Goal: Task Accomplishment & Management: Manage account settings

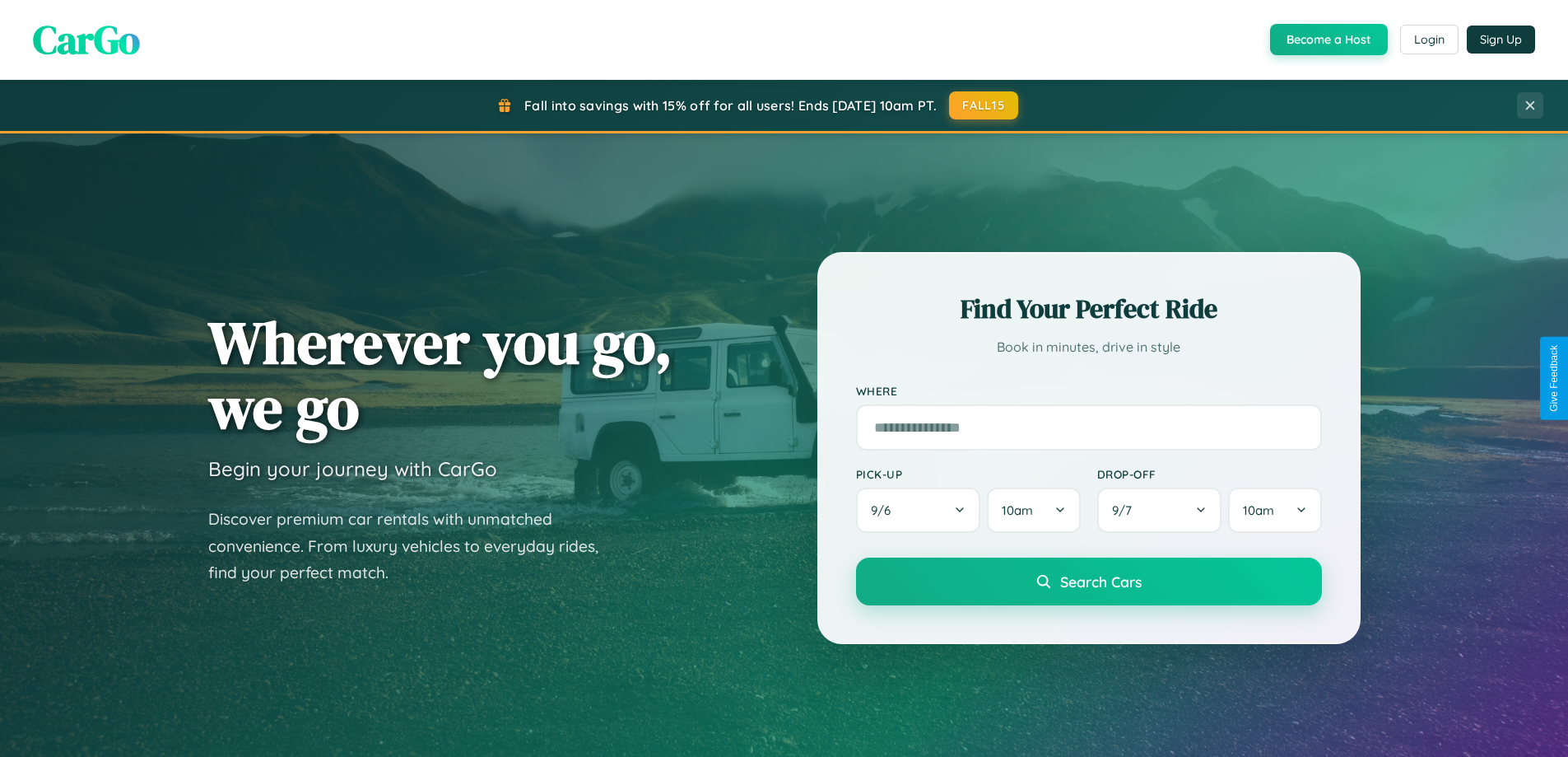
scroll to position [3168, 0]
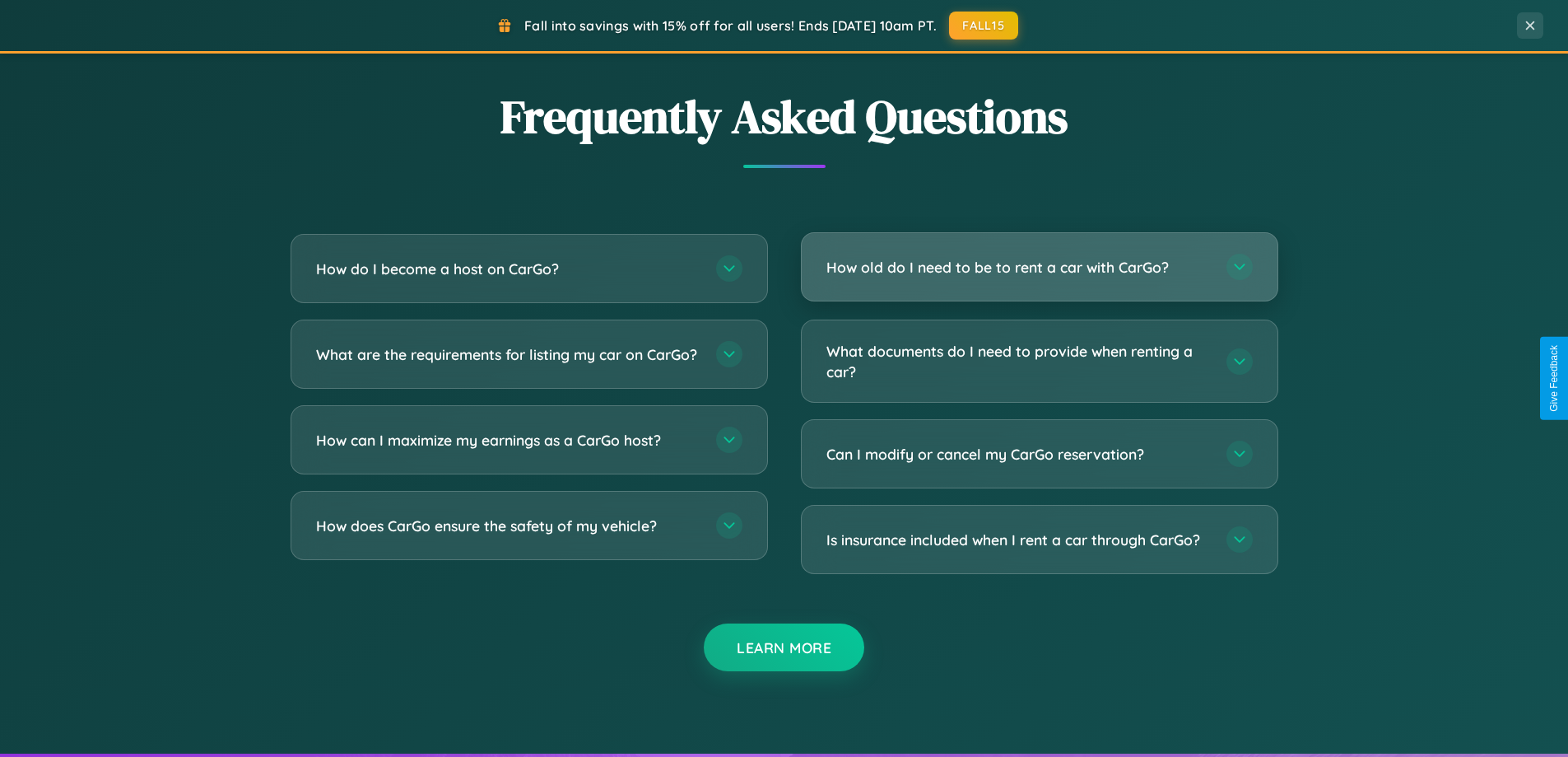
click at [1039, 267] on h3 "How old do I need to be to rent a car with CarGo?" at bounding box center [1018, 267] width 384 height 20
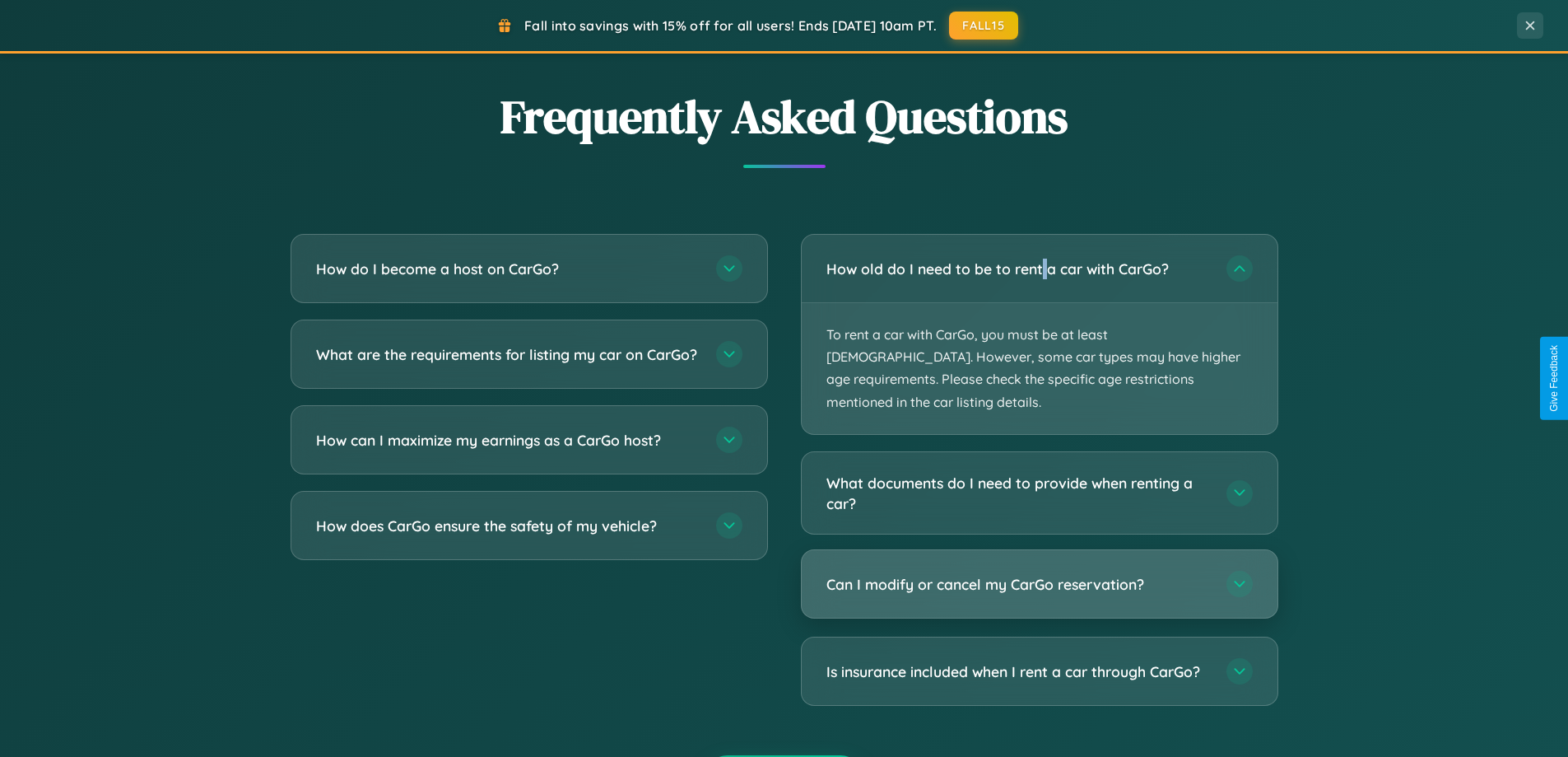
click at [1039, 574] on h3 "Can I modify or cancel my CarGo reservation?" at bounding box center [1018, 584] width 384 height 20
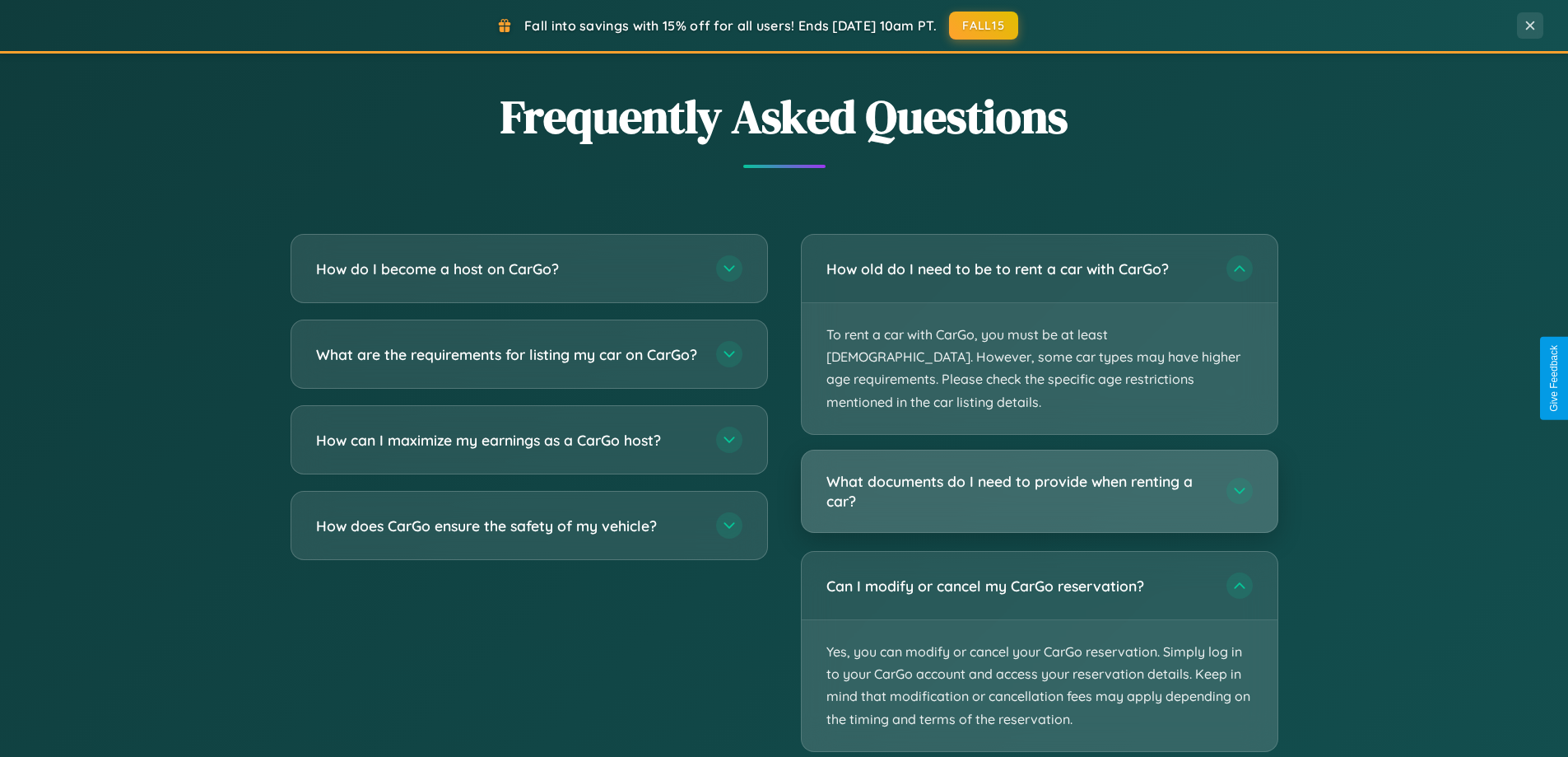
click at [1039, 471] on h3 "What documents do I need to provide when renting a car?" at bounding box center [1018, 491] width 384 height 40
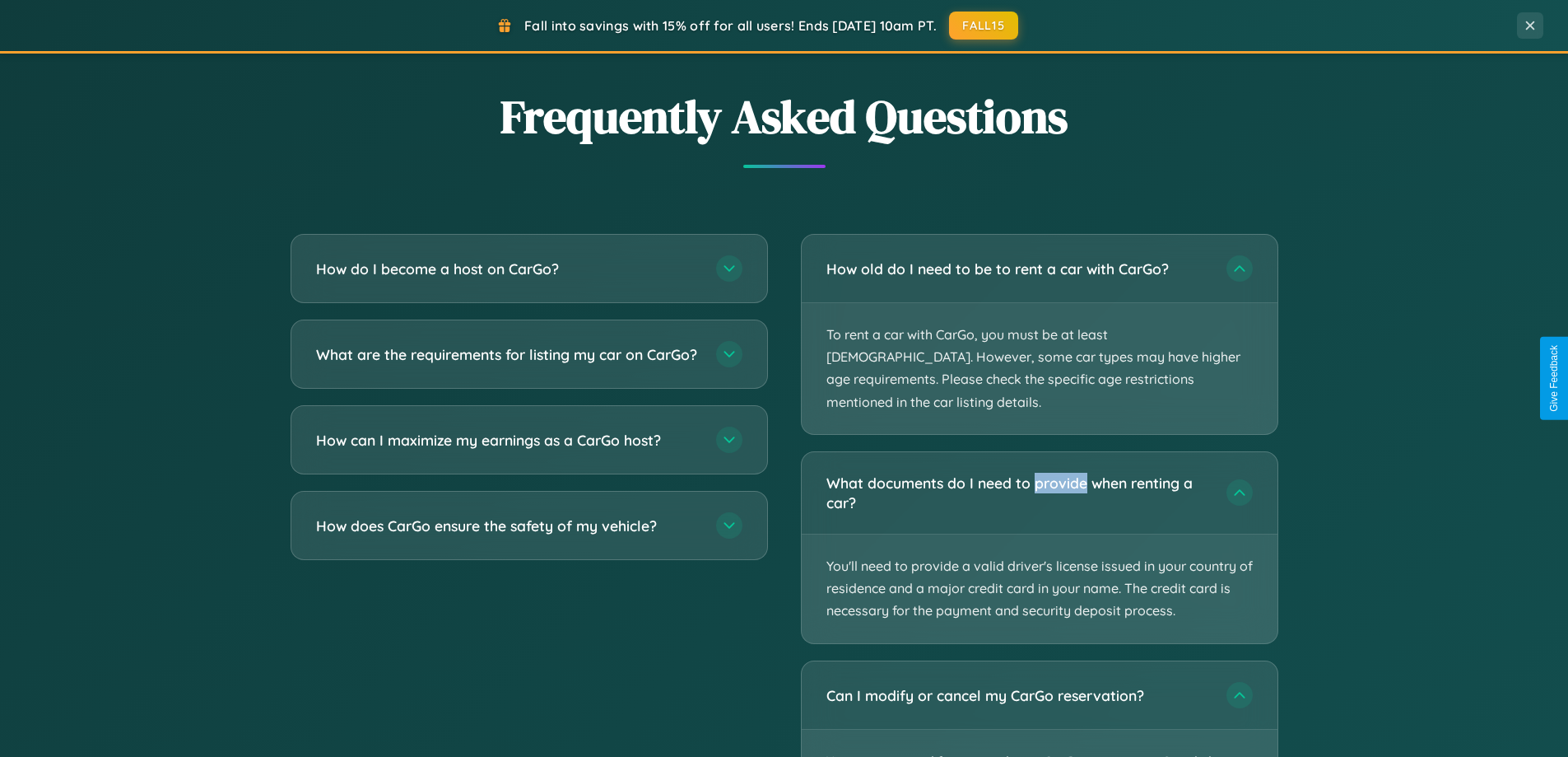
scroll to position [3335, 0]
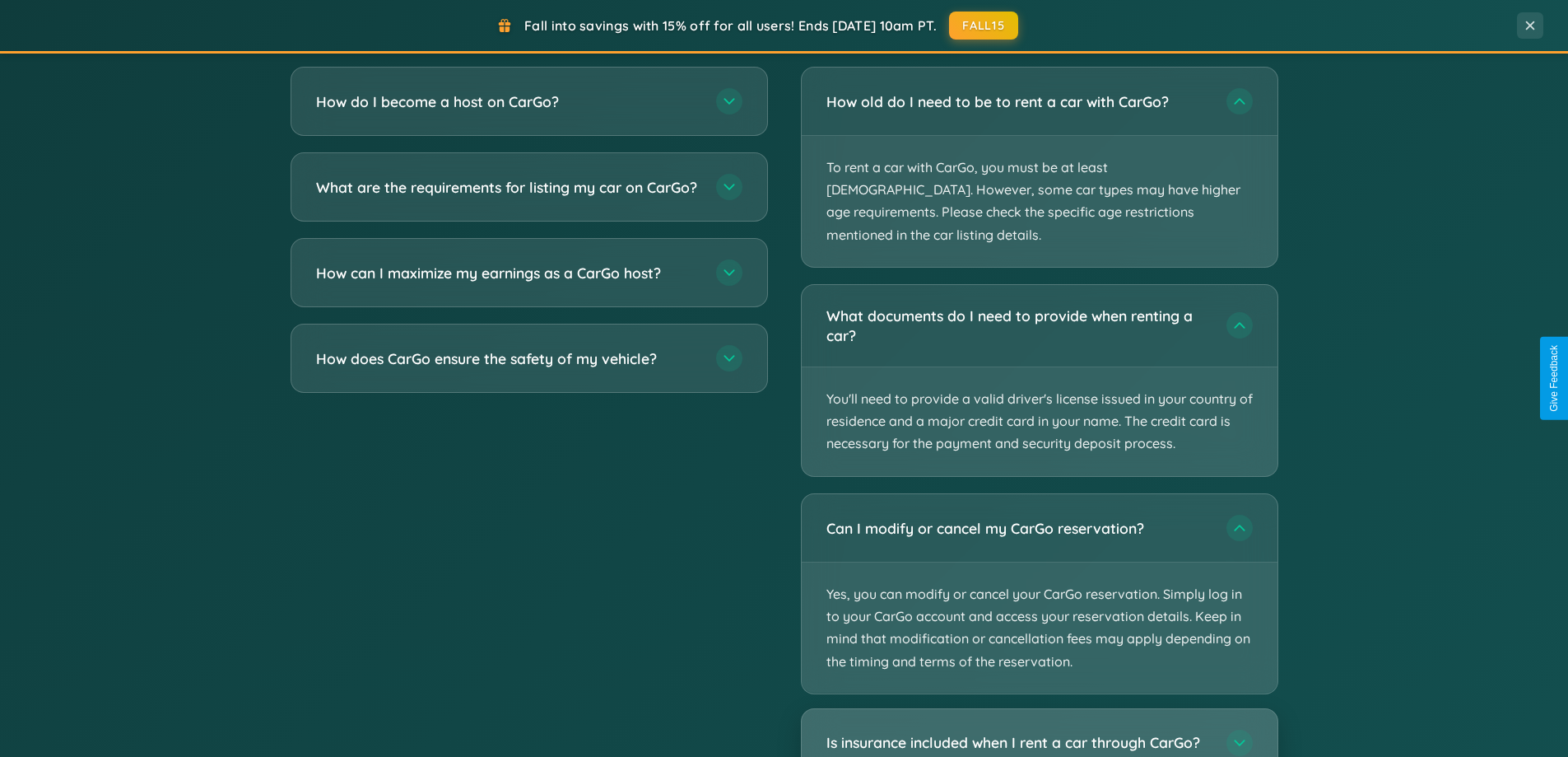
click at [1039, 733] on h3 "Is insurance included when I rent a car through CarGo?" at bounding box center [1018, 743] width 384 height 20
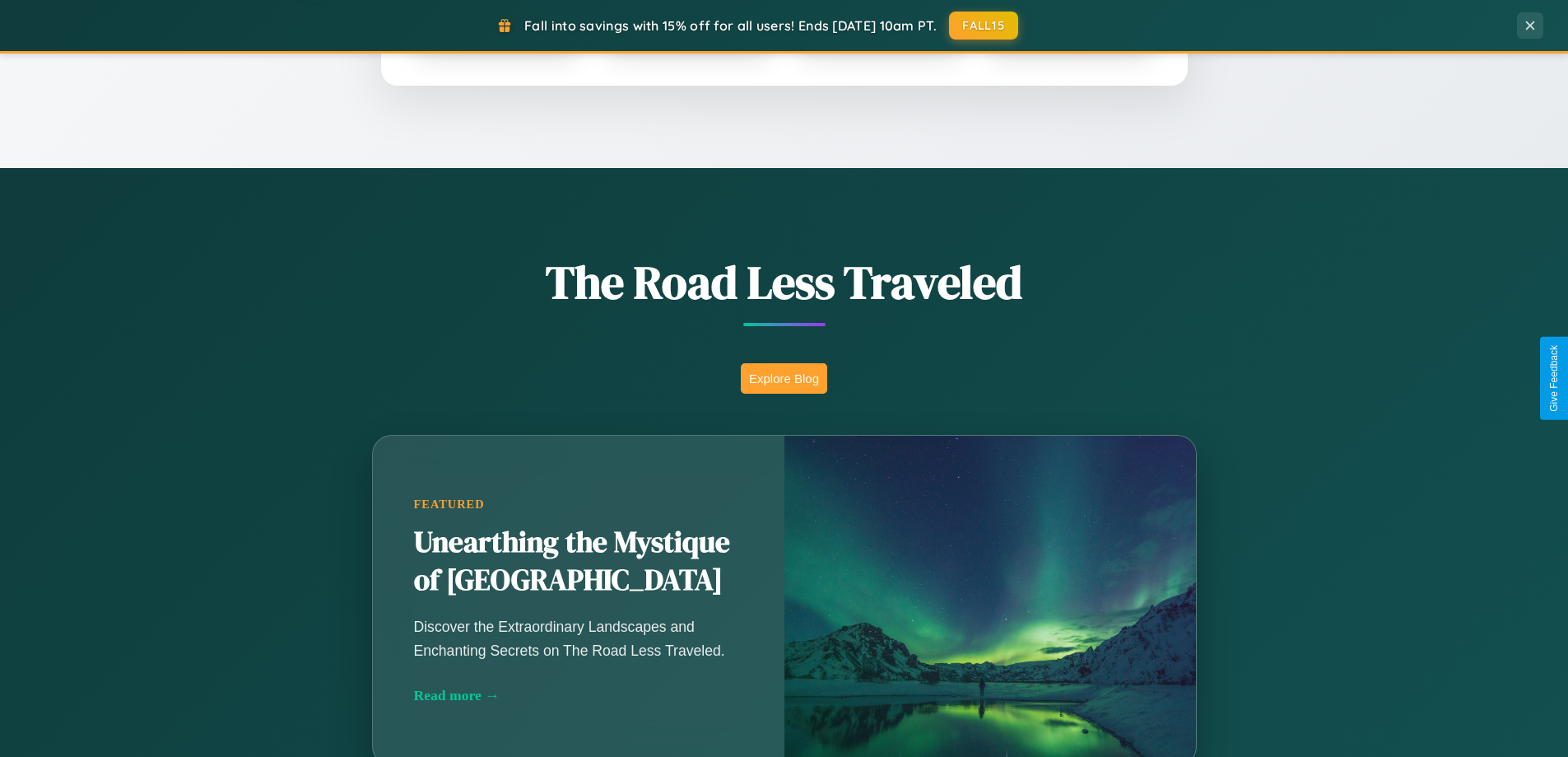
click at [784, 378] on button "Explore Blog" at bounding box center [784, 378] width 86 height 30
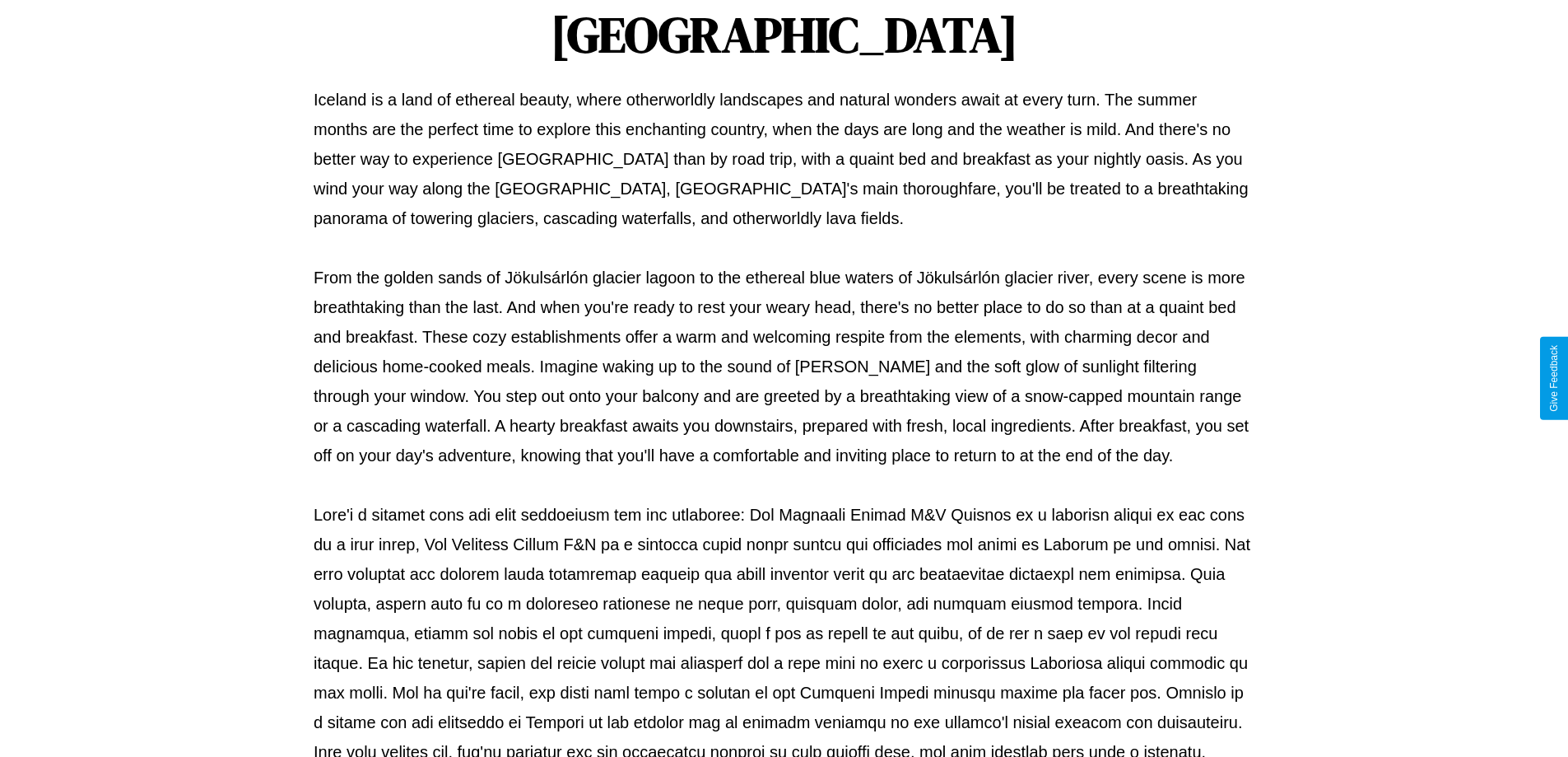
scroll to position [532, 0]
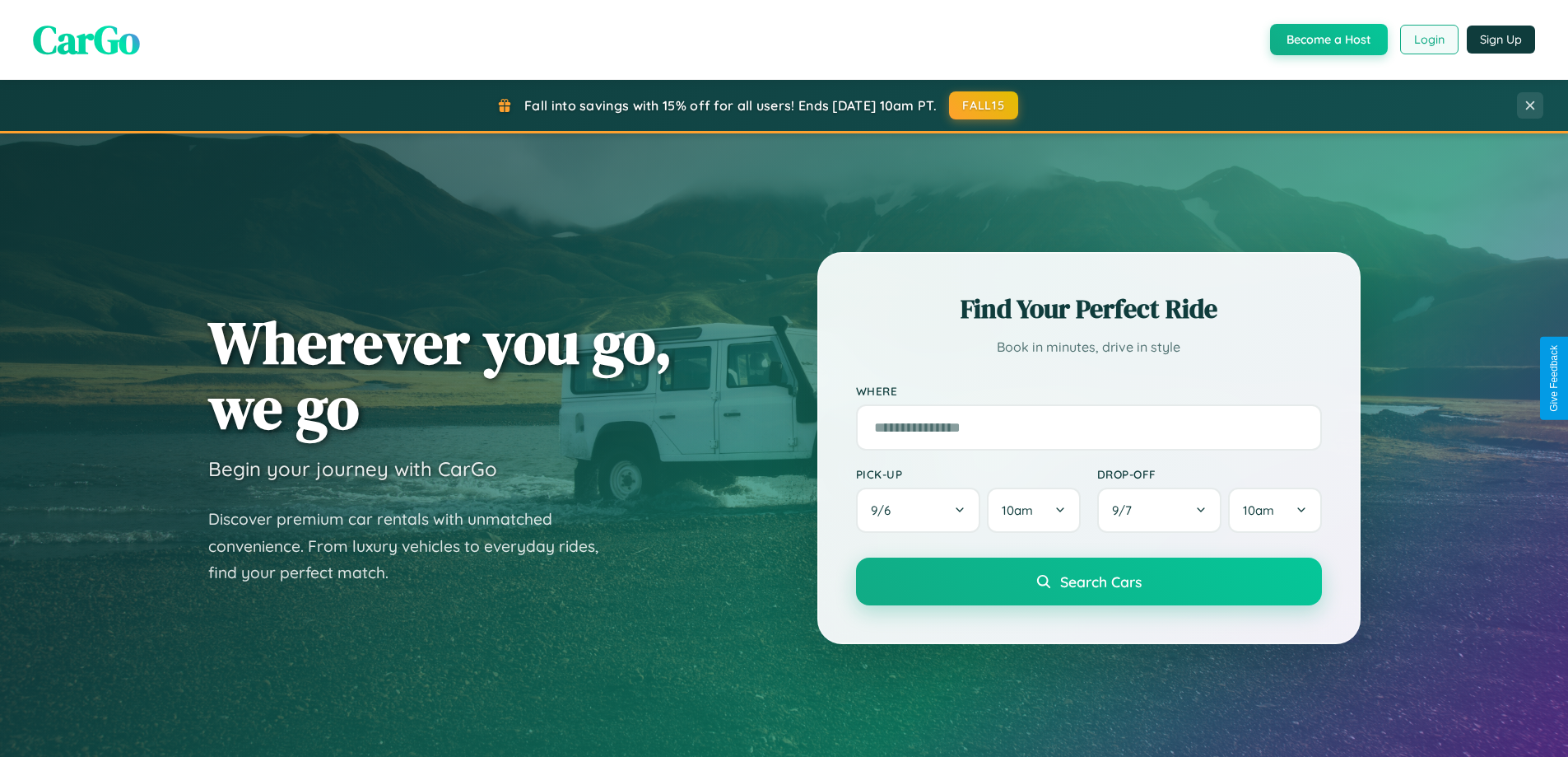
click at [1429, 39] on button "Login" at bounding box center [1430, 39] width 59 height 29
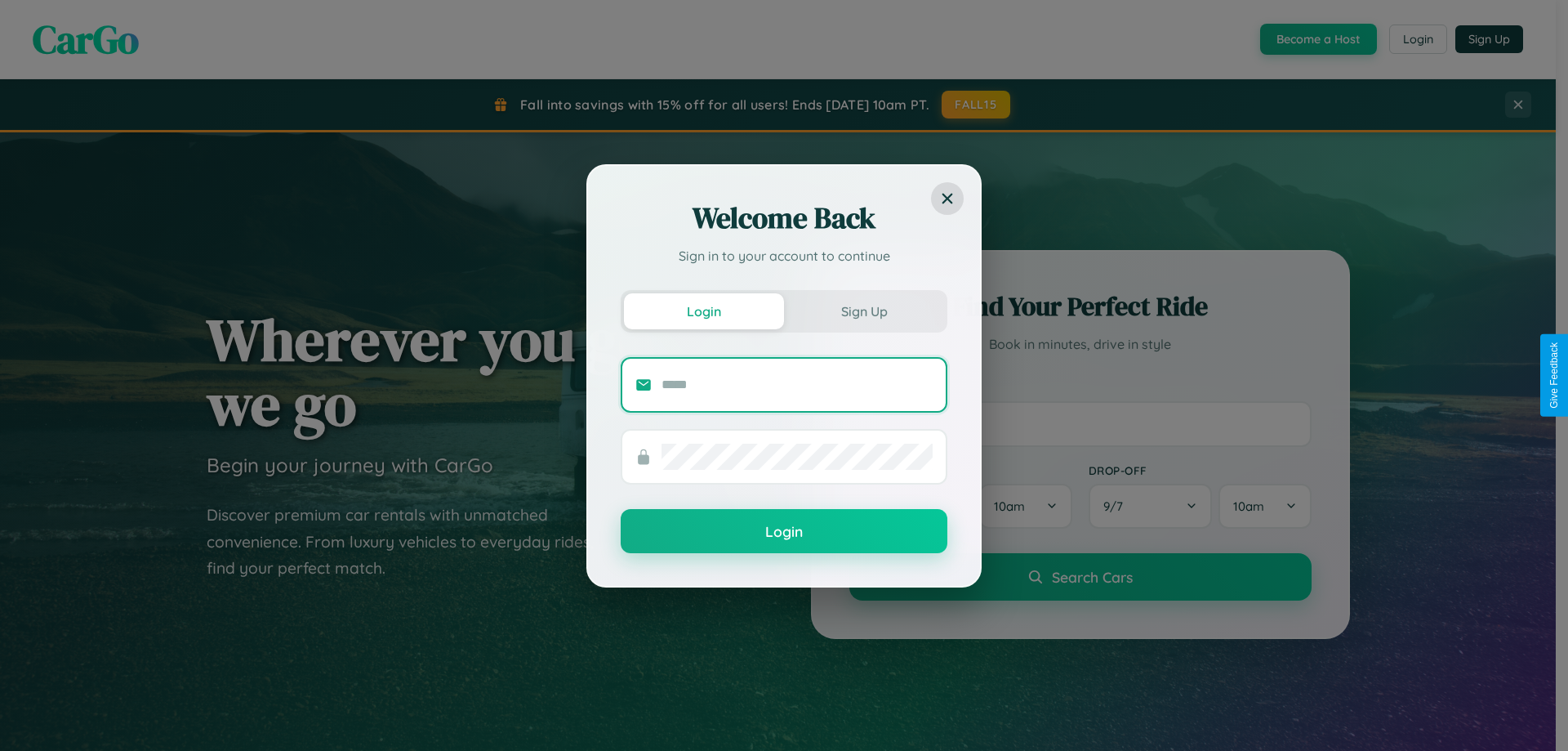
click at [797, 384] on input "text" at bounding box center [797, 385] width 271 height 26
type input "**********"
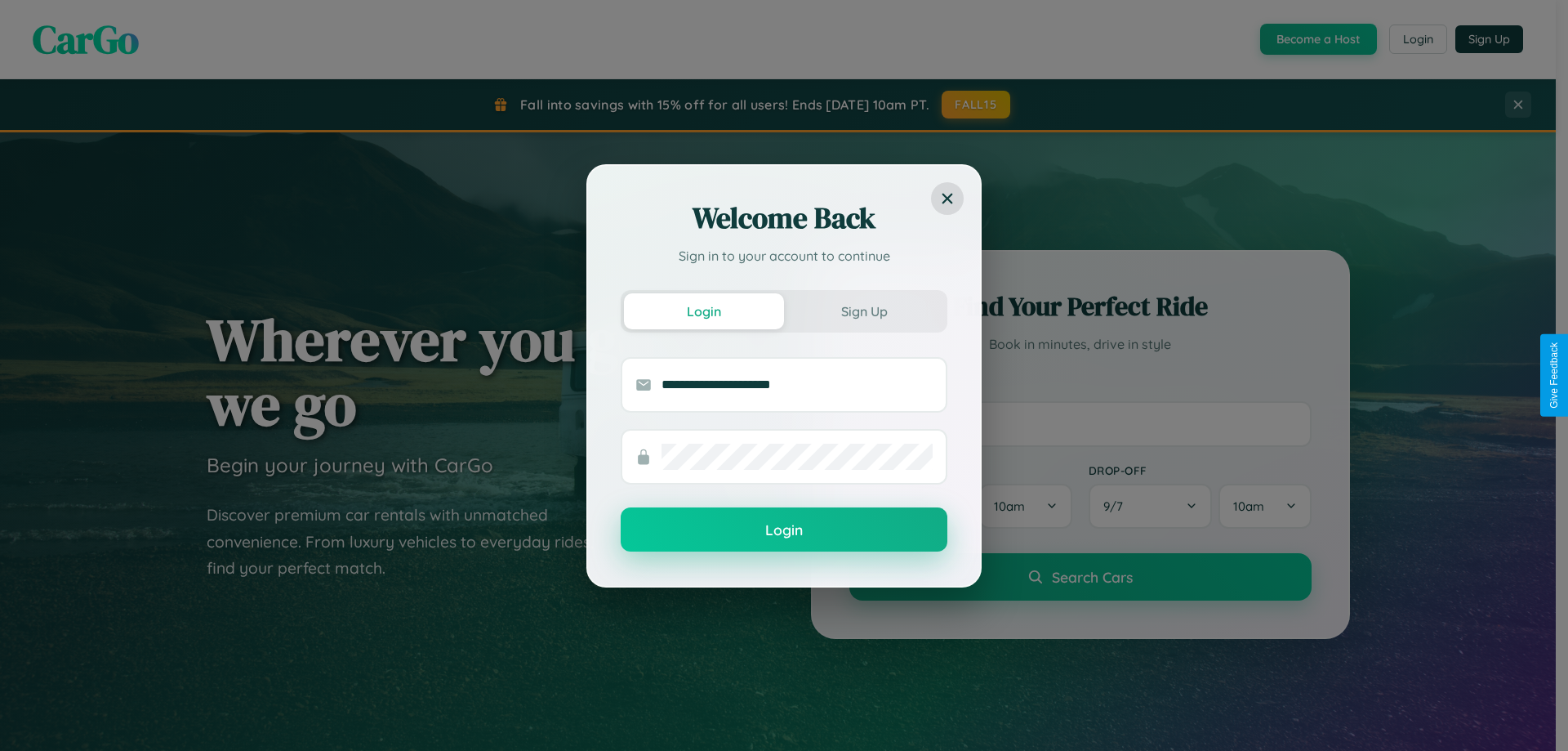
click at [784, 530] on button "Login" at bounding box center [784, 529] width 326 height 45
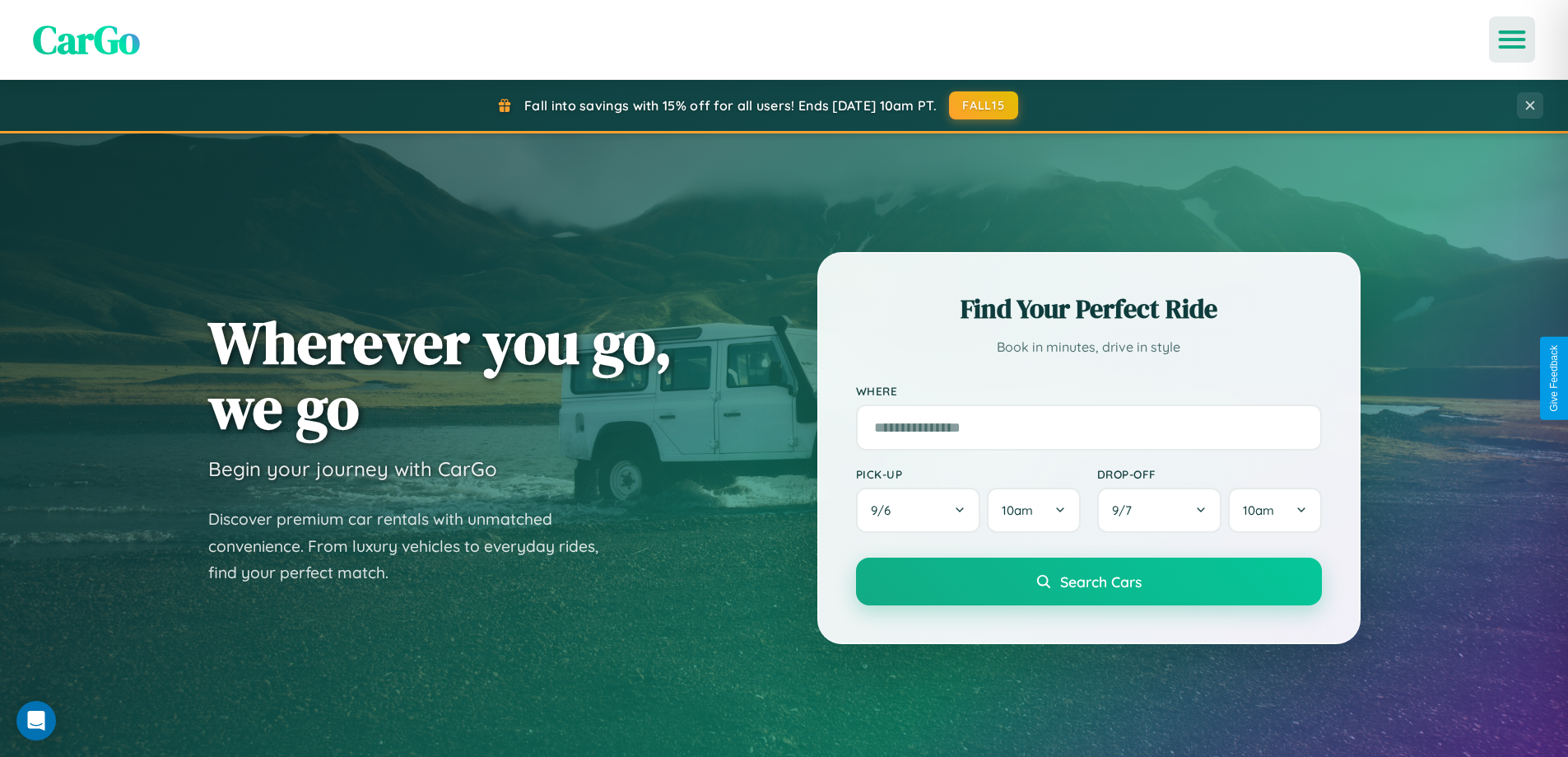
click at [1512, 39] on icon "Open menu" at bounding box center [1513, 39] width 24 height 15
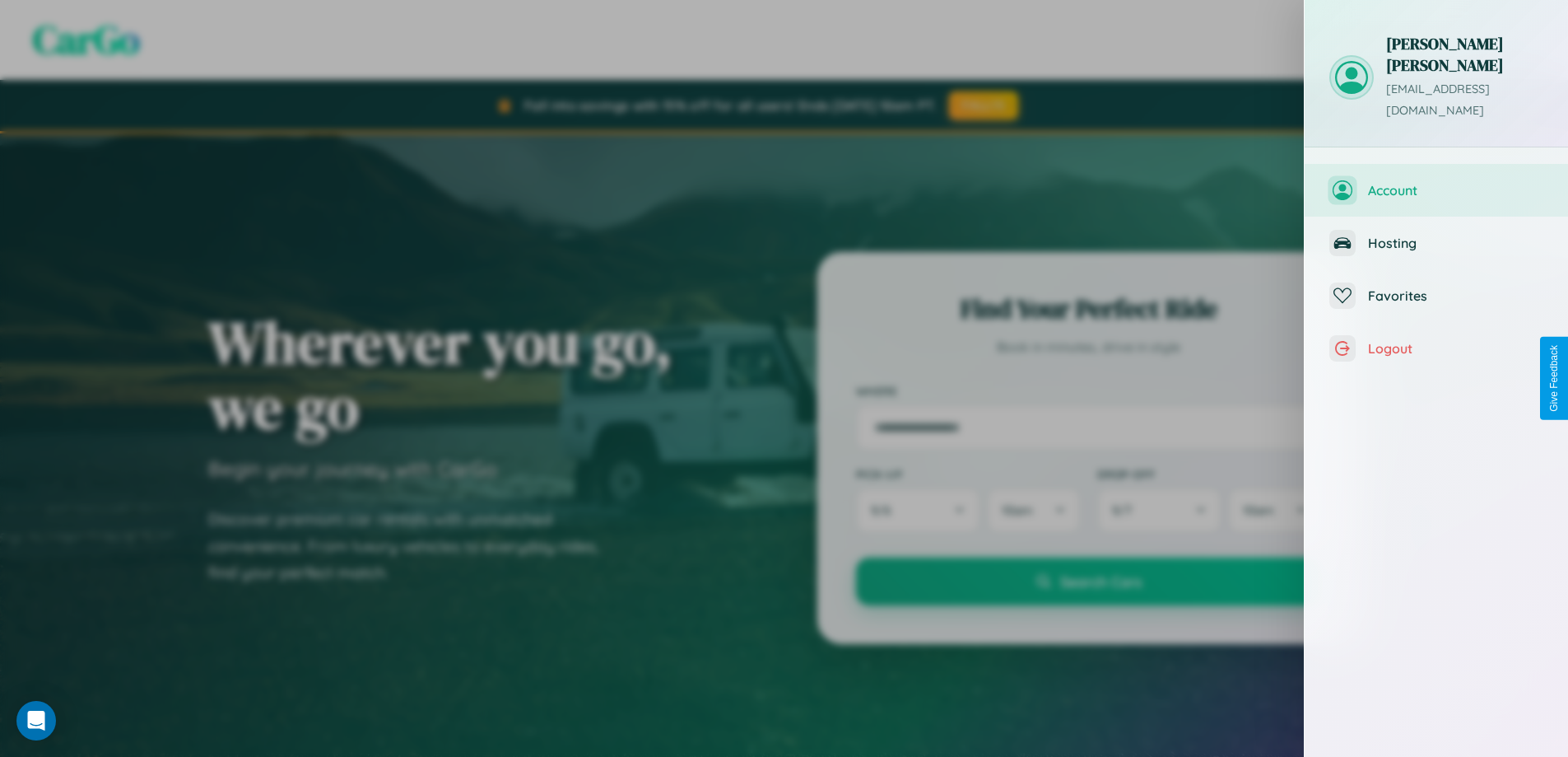
click at [1437, 182] on span "Account" at bounding box center [1455, 191] width 175 height 16
